Goal: Navigation & Orientation: Find specific page/section

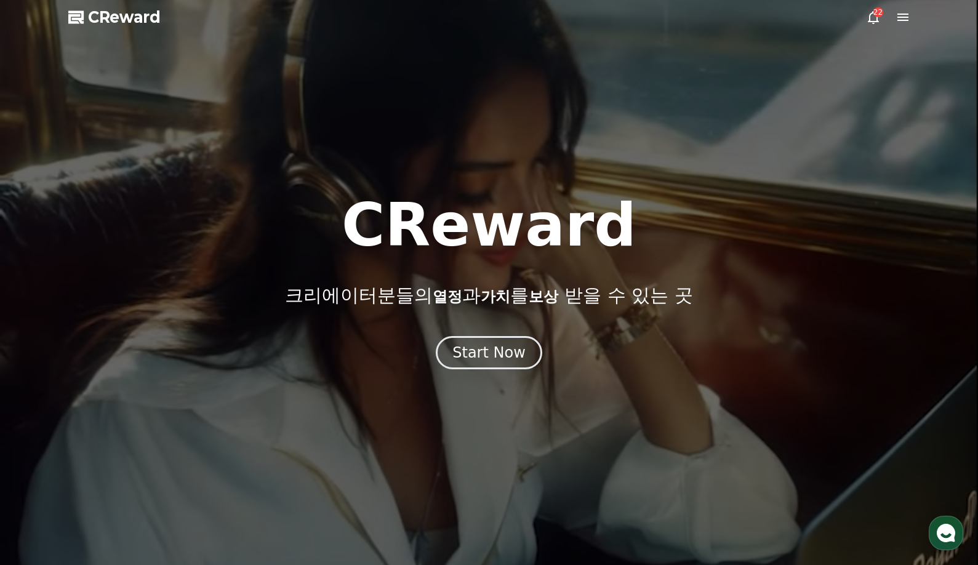
click at [879, 15] on div "22" at bounding box center [878, 12] width 10 height 10
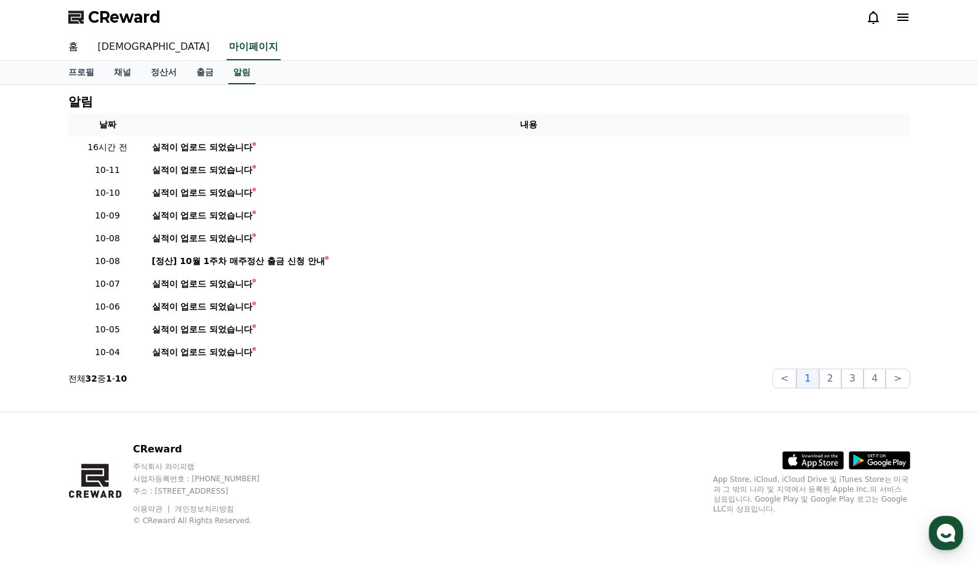
click at [107, 42] on link "[DEMOGRAPHIC_DATA]" at bounding box center [154, 47] width 132 height 26
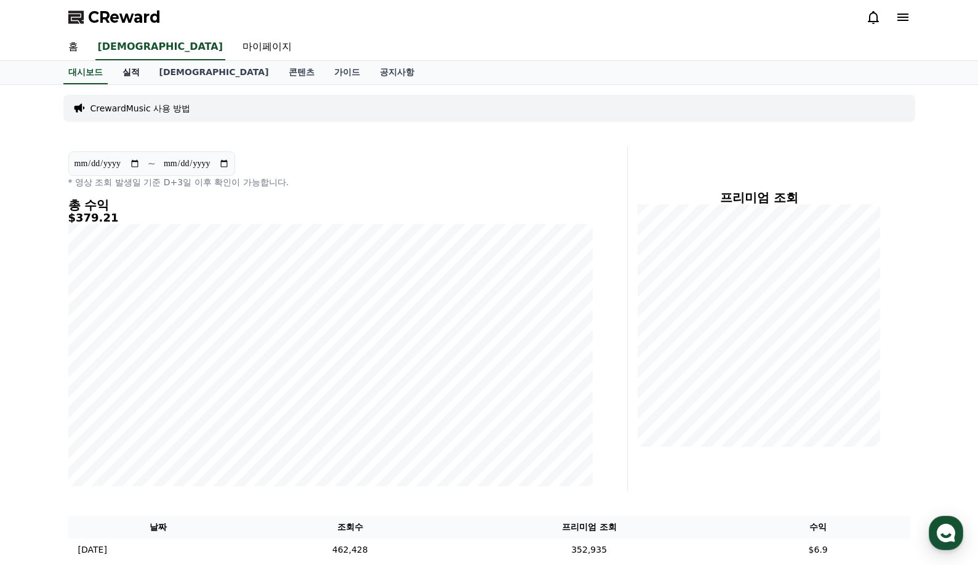
click at [121, 72] on link "실적" at bounding box center [131, 72] width 37 height 23
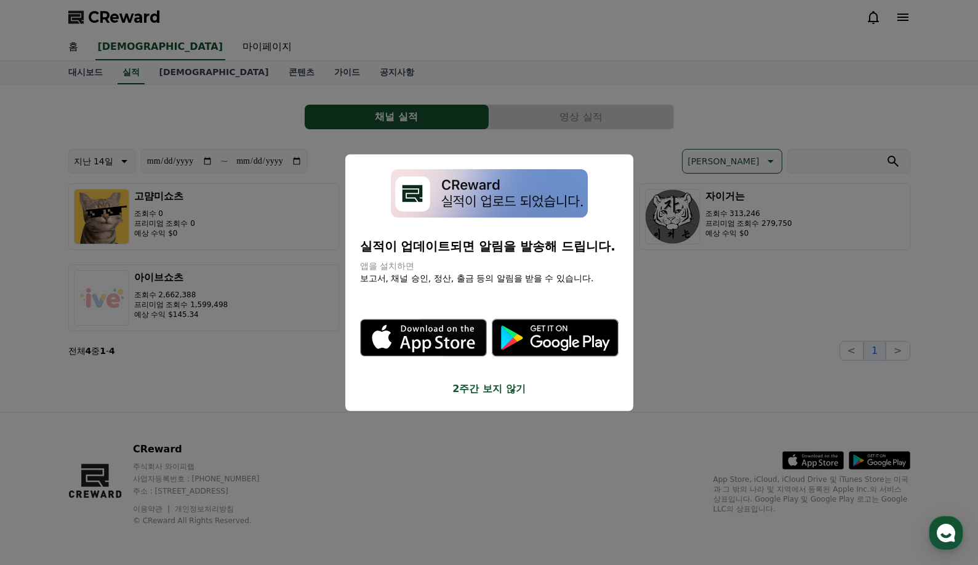
click at [165, 73] on button "close modal" at bounding box center [489, 282] width 978 height 565
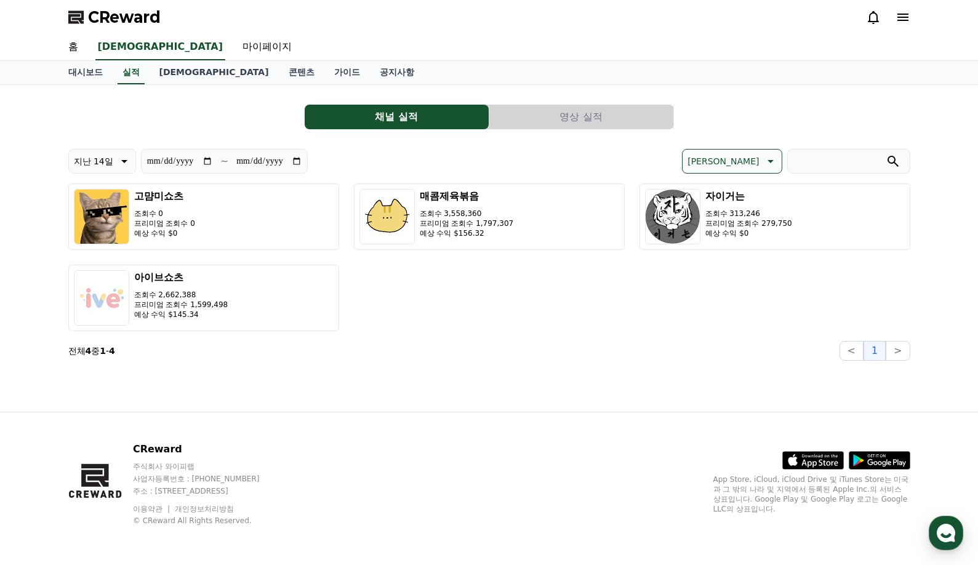
click at [165, 73] on link "[DEMOGRAPHIC_DATA]" at bounding box center [214, 72] width 129 height 23
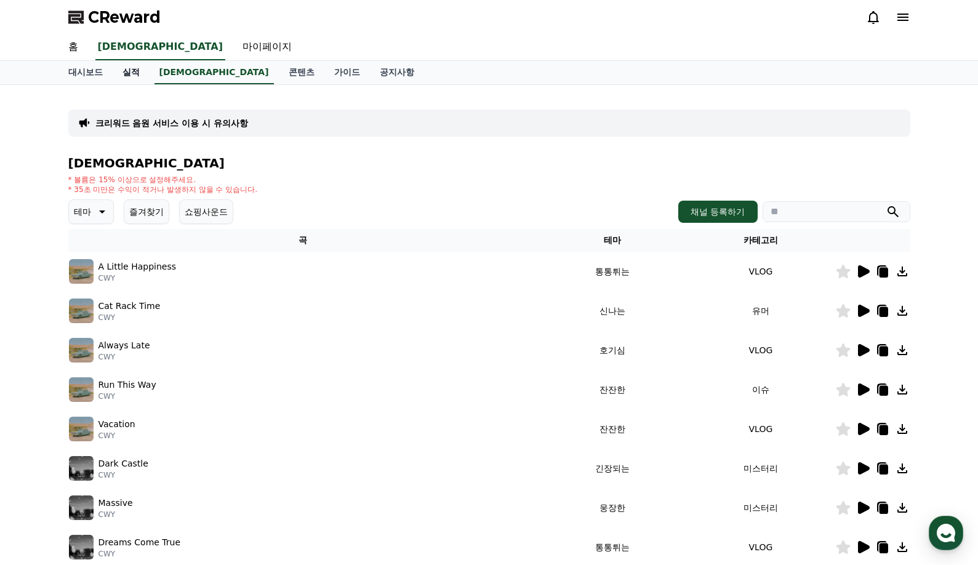
click at [143, 73] on link "실적" at bounding box center [131, 72] width 37 height 23
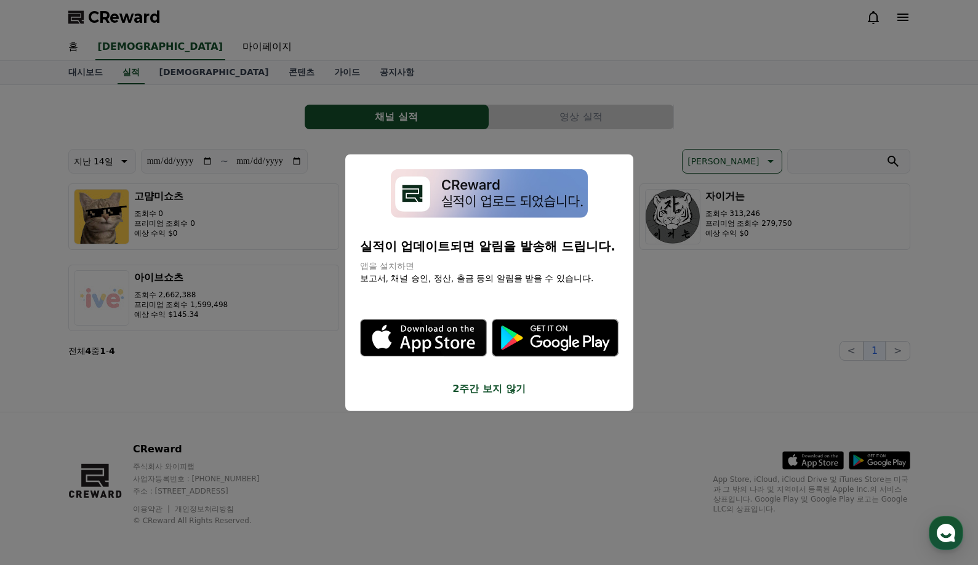
click at [499, 390] on button "2주간 보지 않기" at bounding box center [489, 388] width 258 height 15
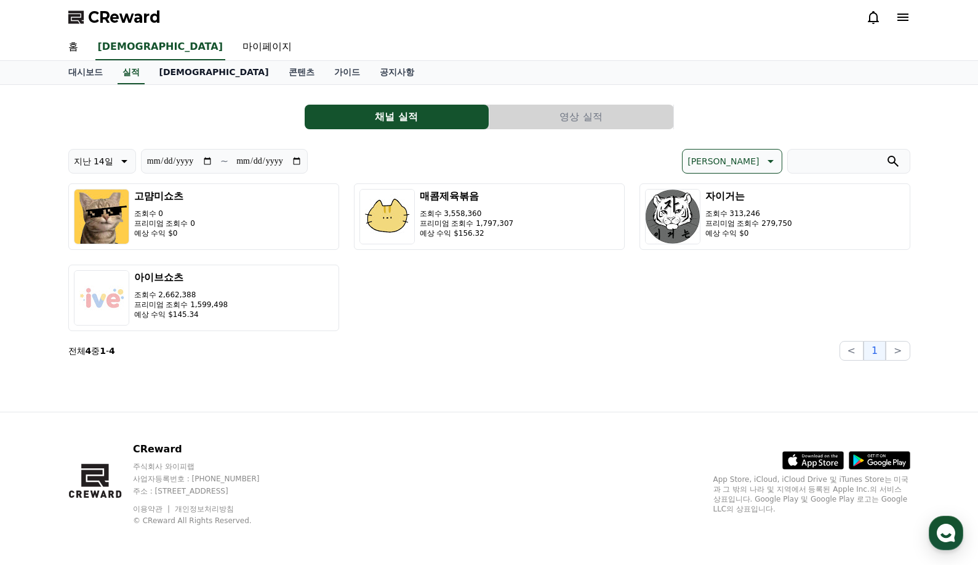
click at [169, 75] on link "[DEMOGRAPHIC_DATA]" at bounding box center [214, 72] width 129 height 23
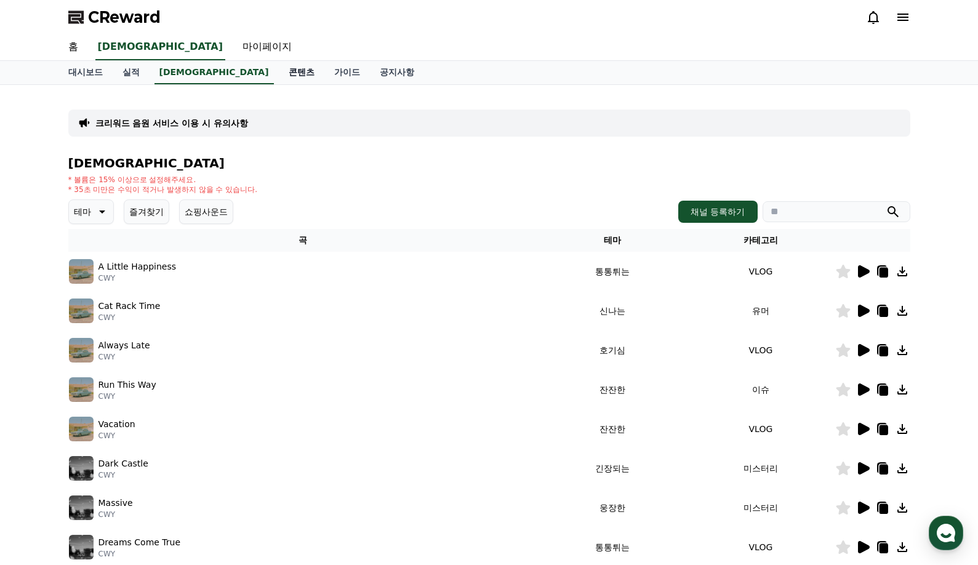
click at [279, 74] on link "콘텐츠" at bounding box center [302, 72] width 46 height 23
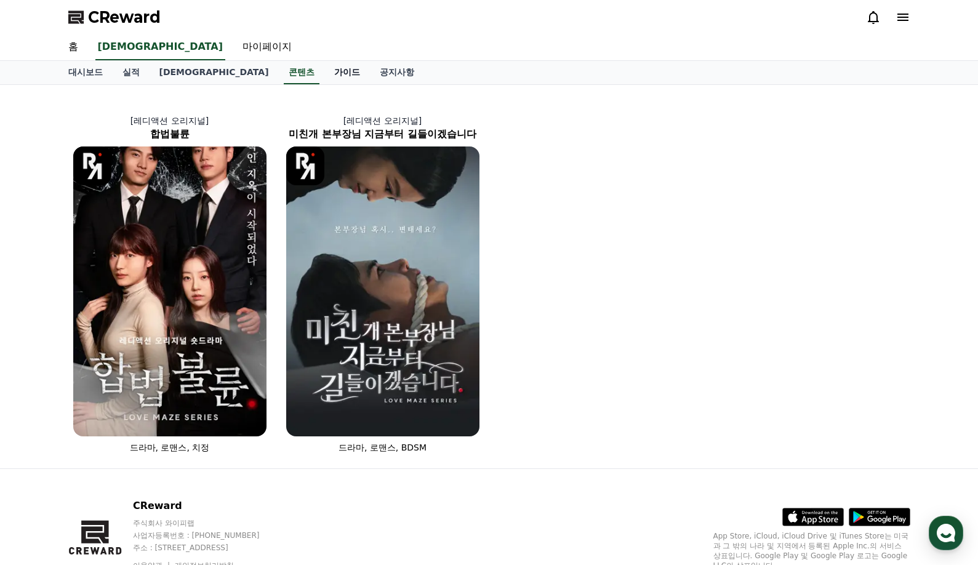
click at [324, 74] on link "가이드" at bounding box center [347, 72] width 46 height 23
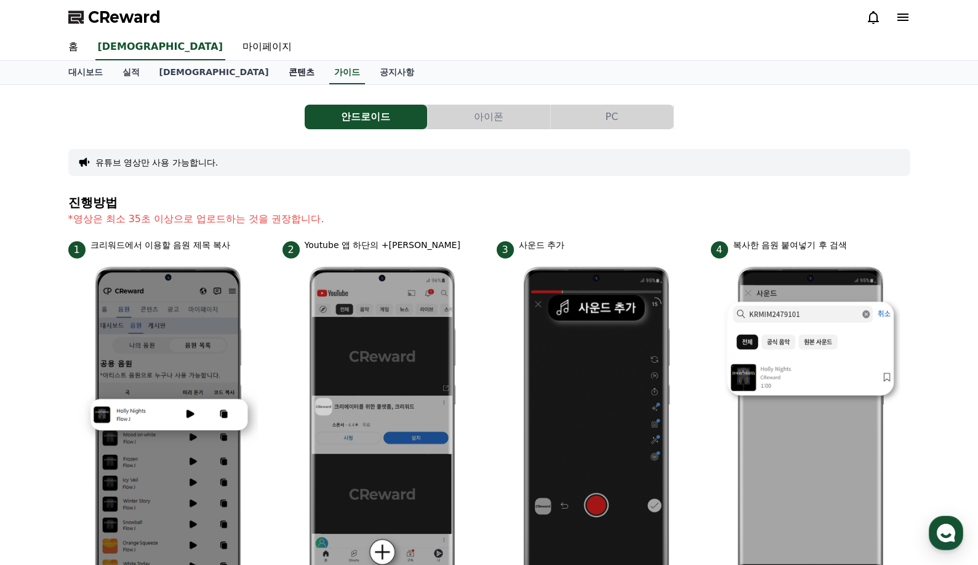
click at [279, 72] on link "콘텐츠" at bounding box center [302, 72] width 46 height 23
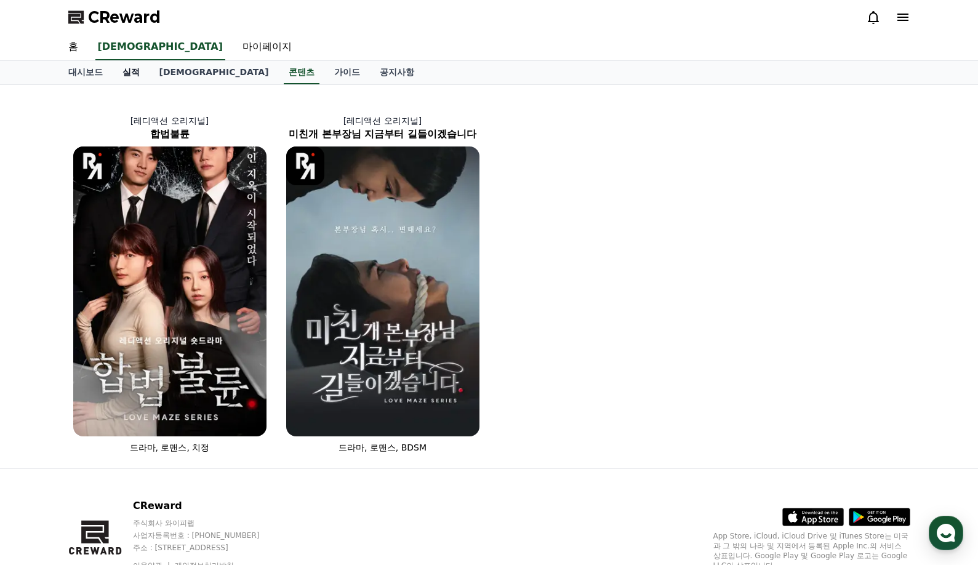
click at [120, 73] on link "실적" at bounding box center [131, 72] width 37 height 23
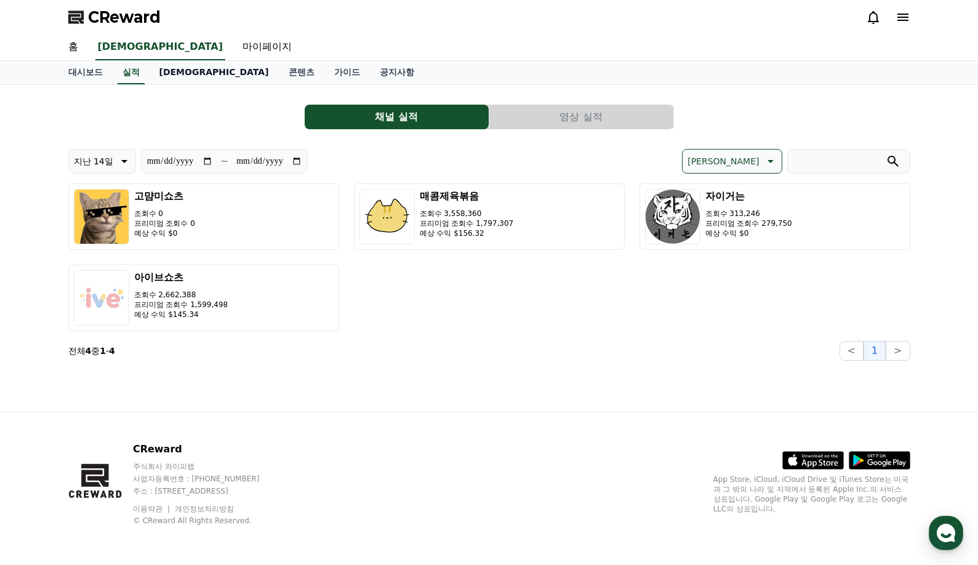
click at [170, 73] on link "[DEMOGRAPHIC_DATA]" at bounding box center [214, 72] width 129 height 23
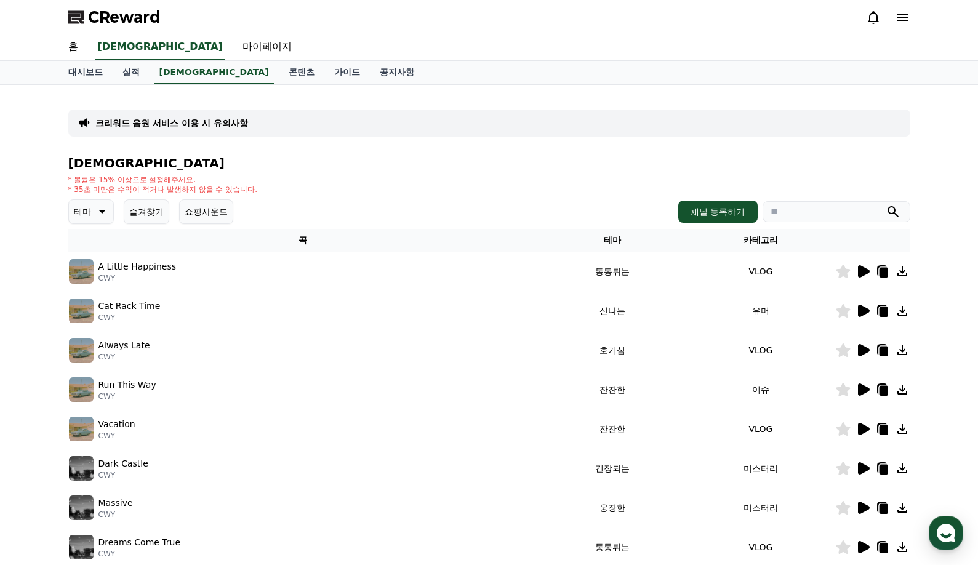
click at [135, 13] on span "CReward" at bounding box center [124, 17] width 73 height 20
click at [954, 534] on use "button" at bounding box center [946, 533] width 18 height 18
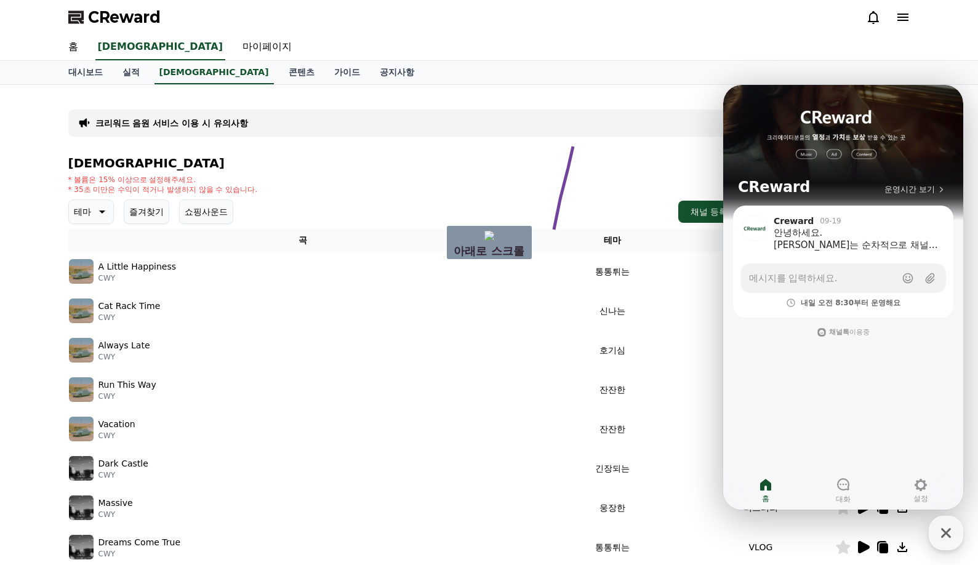
drag, startPoint x: 1296, startPoint y: 231, endPoint x: 802, endPoint y: 318, distance: 501.0
drag, startPoint x: 79, startPoint y: 233, endPoint x: 591, endPoint y: 82, distance: 533.1
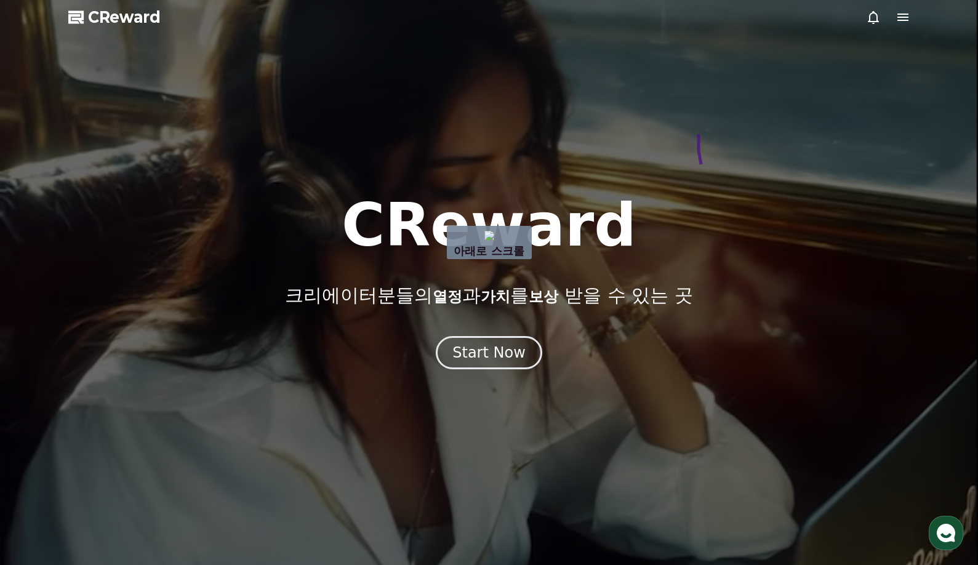
drag, startPoint x: 698, startPoint y: 134, endPoint x: 843, endPoint y: 184, distance: 153.0
